Goal: Task Accomplishment & Management: Manage account settings

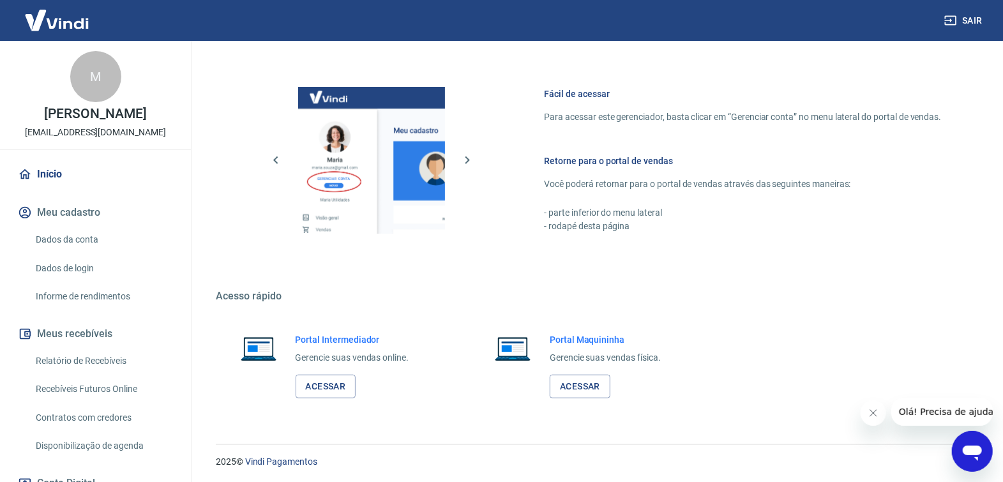
scroll to position [512, 0]
click at [328, 388] on link "Acessar" at bounding box center [326, 386] width 61 height 24
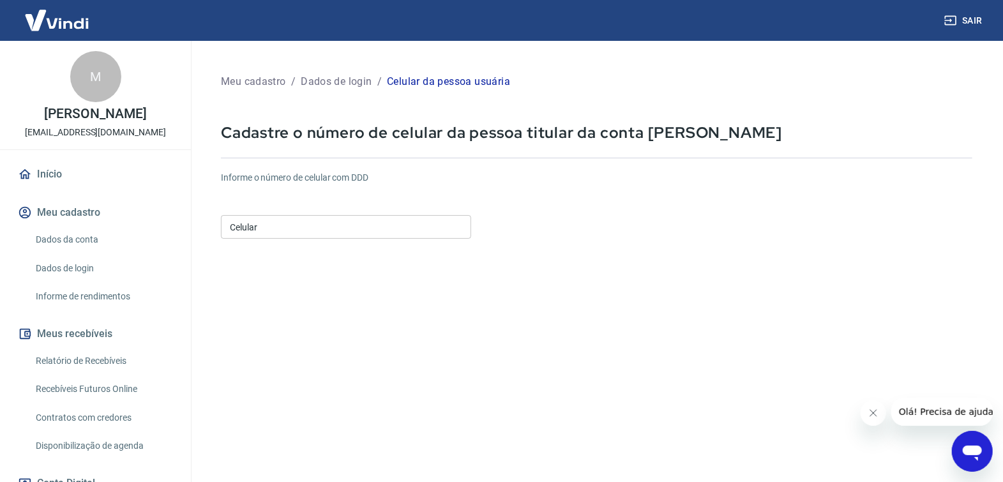
scroll to position [183, 0]
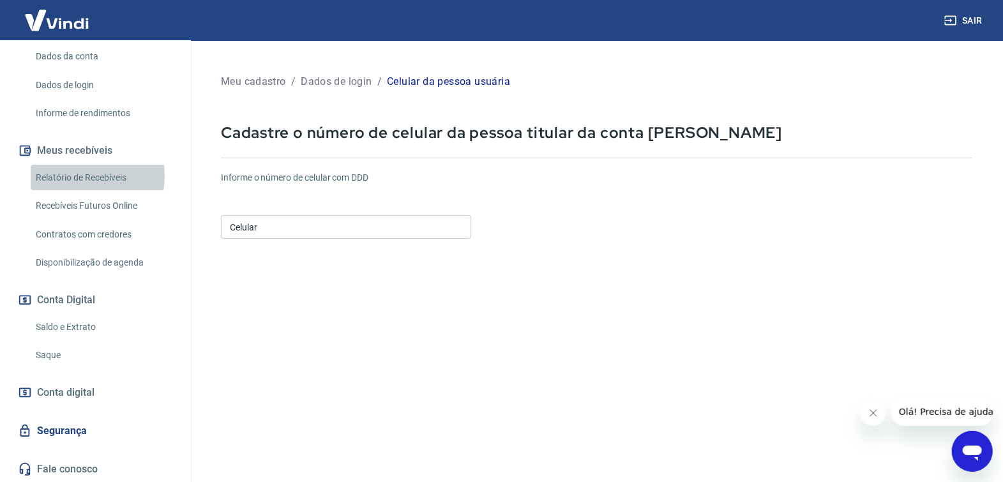
click at [75, 175] on link "Relatório de Recebíveis" at bounding box center [103, 178] width 145 height 26
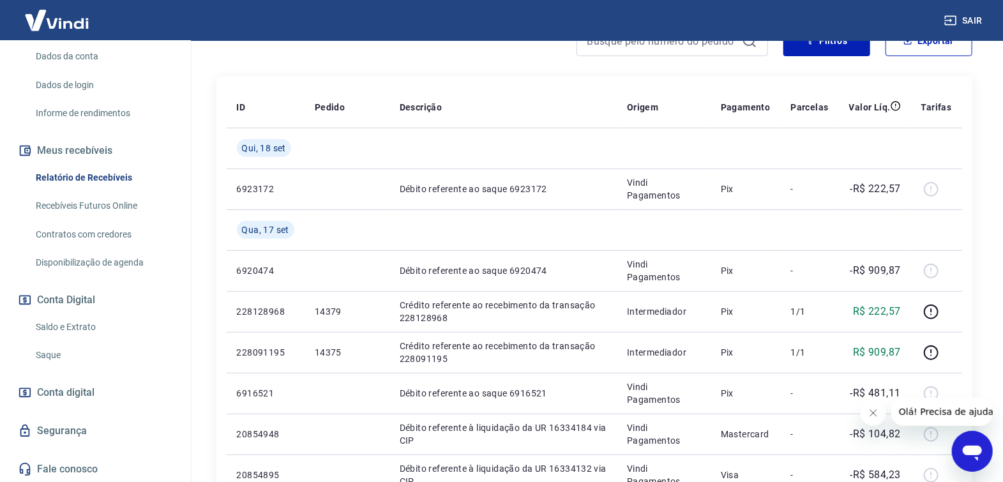
scroll to position [170, 0]
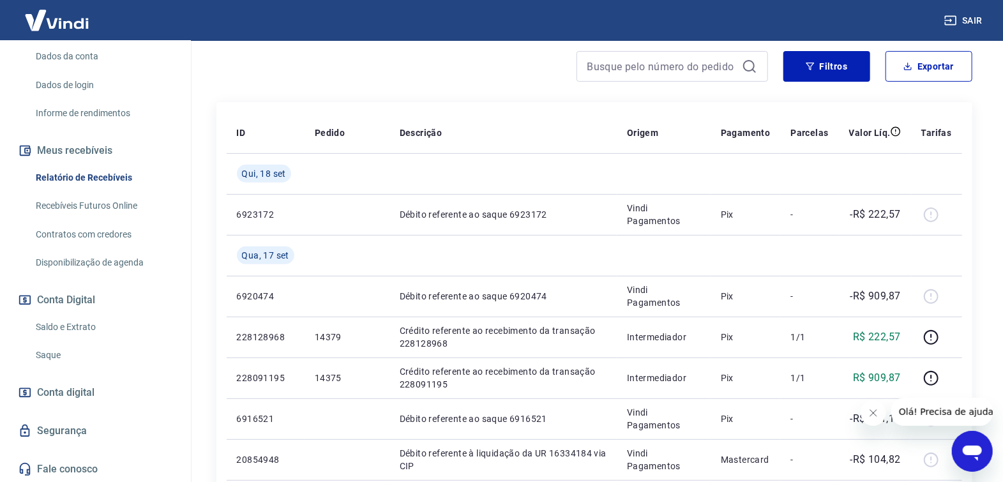
click at [876, 414] on icon "Close message from company" at bounding box center [873, 412] width 10 height 10
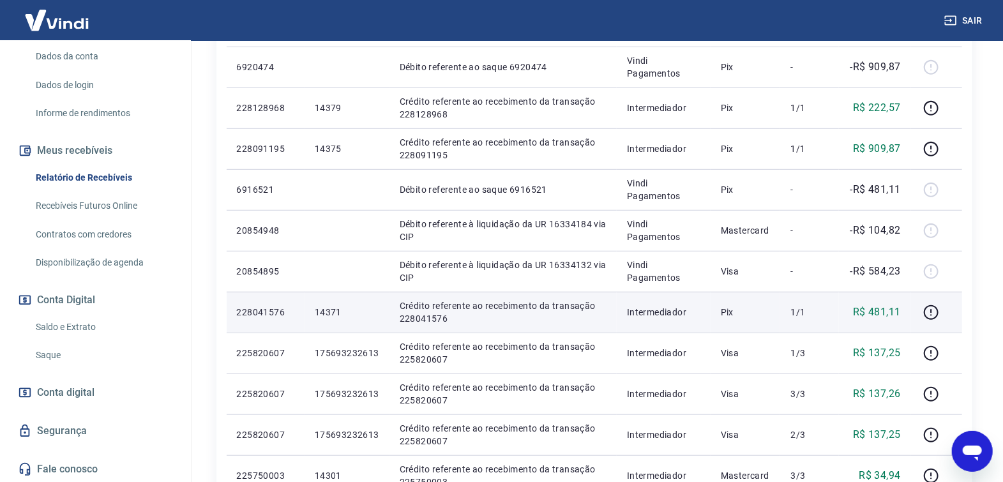
scroll to position [425, 0]
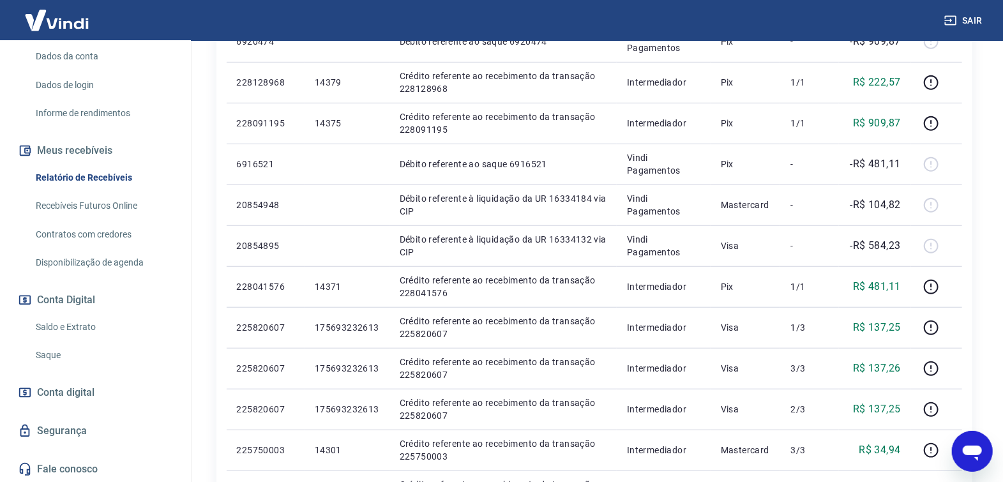
click at [45, 350] on link "Saque" at bounding box center [103, 355] width 145 height 26
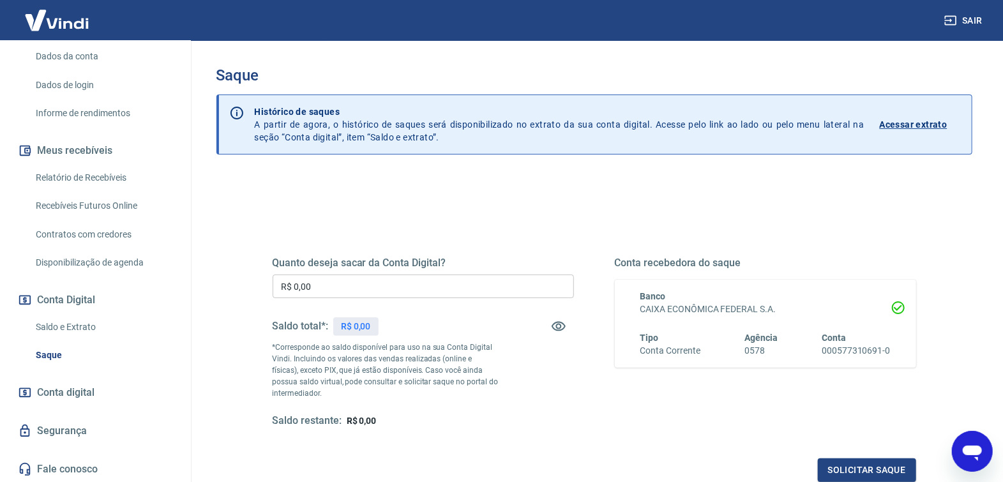
click at [905, 121] on p "Acessar extrato" at bounding box center [914, 124] width 68 height 13
